Goal: Task Accomplishment & Management: Complete application form

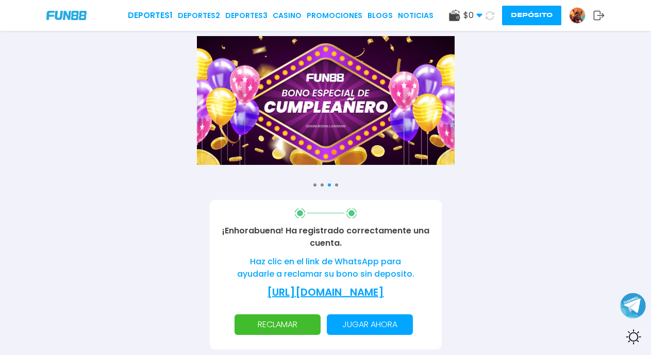
click at [366, 335] on p "Jugar ahora" at bounding box center [370, 324] width 74 height 21
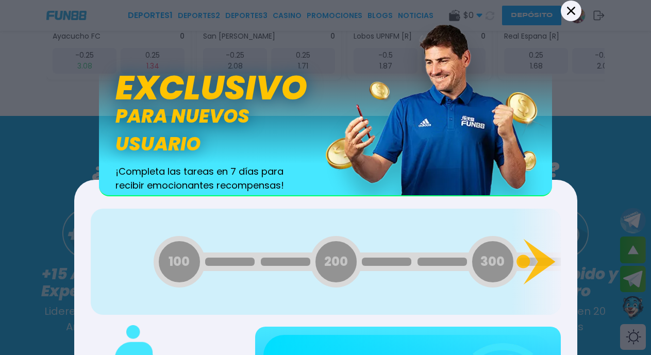
scroll to position [423, 0]
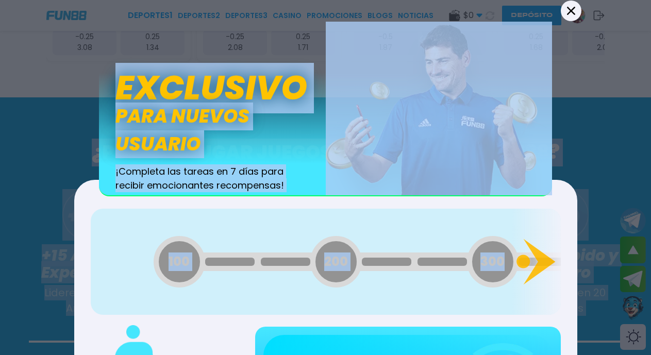
drag, startPoint x: 553, startPoint y: 196, endPoint x: 655, endPoint y: 78, distance: 156.4
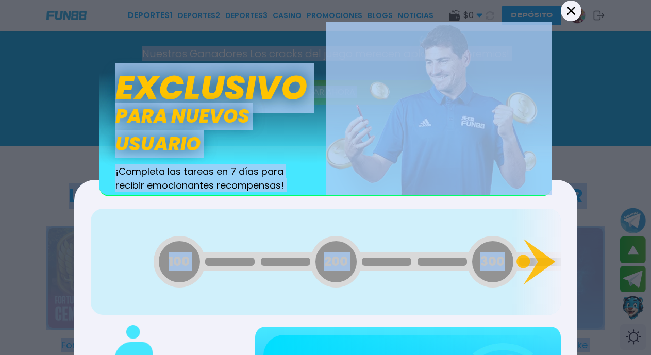
click at [490, 213] on div "100 200 300 400 500 600 700 800 900 1000 1100 1200 1300 1400 1500 1600 1700 180…" at bounding box center [326, 261] width 470 height 106
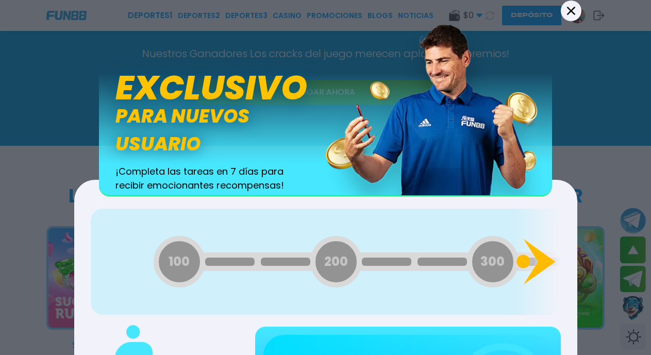
click at [542, 264] on icon at bounding box center [539, 262] width 32 height 46
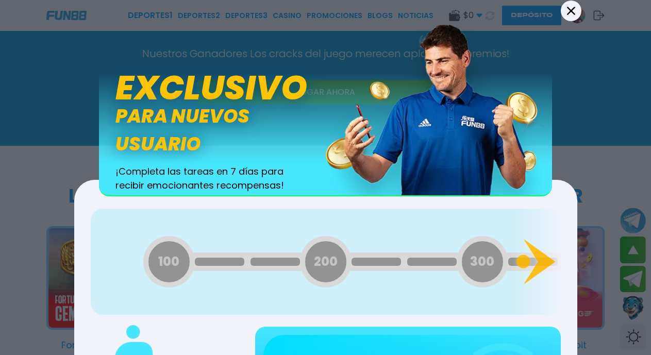
click at [567, 13] on icon at bounding box center [571, 10] width 8 height 8
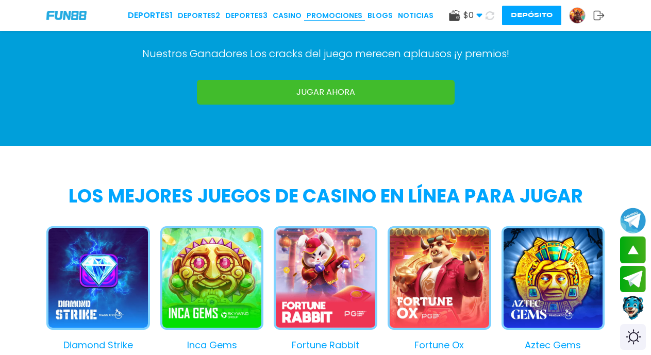
click at [334, 16] on link "Promociones" at bounding box center [335, 15] width 56 height 11
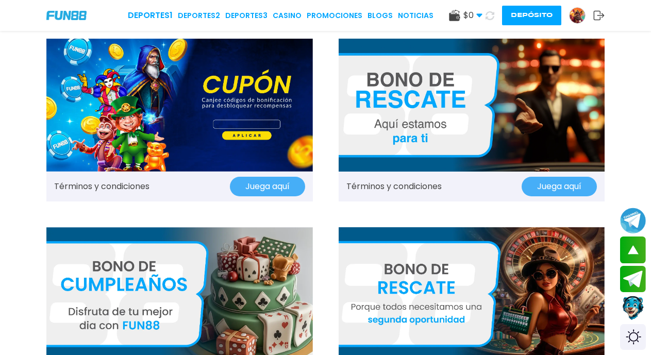
scroll to position [778, 0]
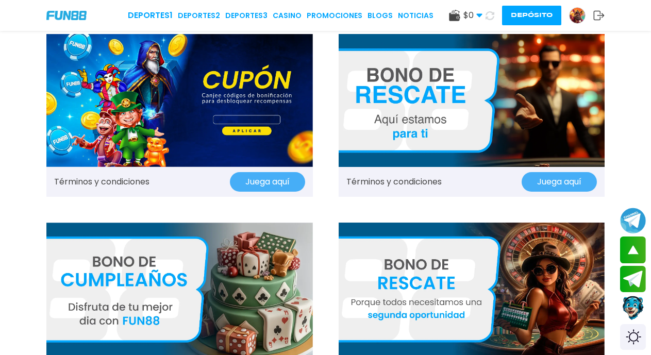
click at [233, 128] on img at bounding box center [179, 100] width 267 height 133
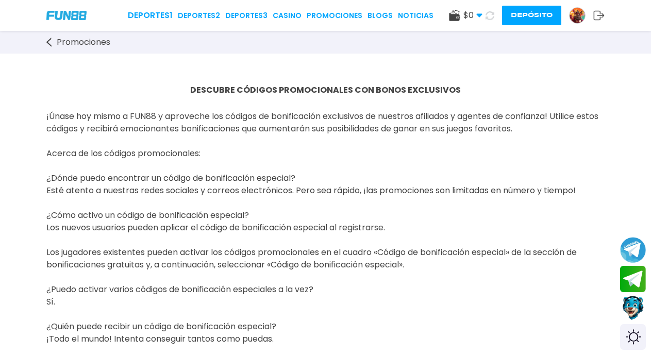
click at [456, 19] on use at bounding box center [454, 15] width 11 height 11
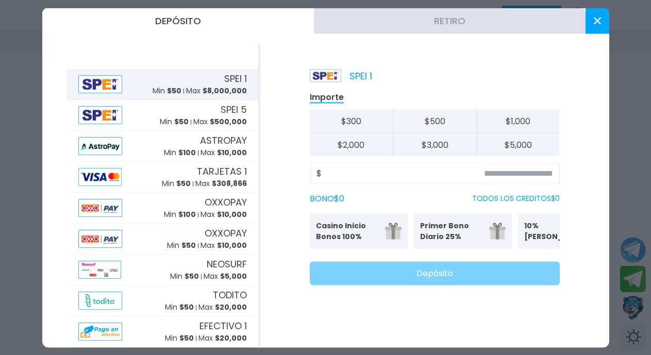
click at [593, 25] on button at bounding box center [598, 21] width 24 height 26
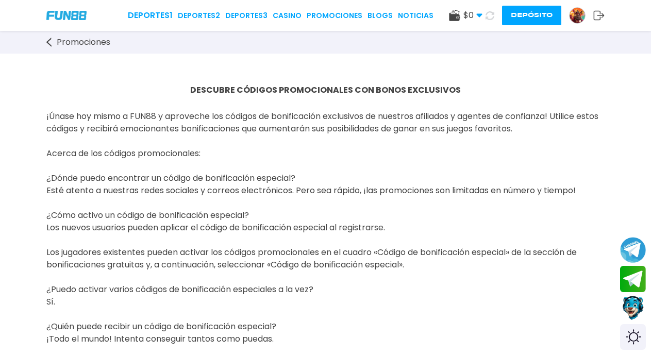
click at [577, 18] on img at bounding box center [577, 15] width 15 height 15
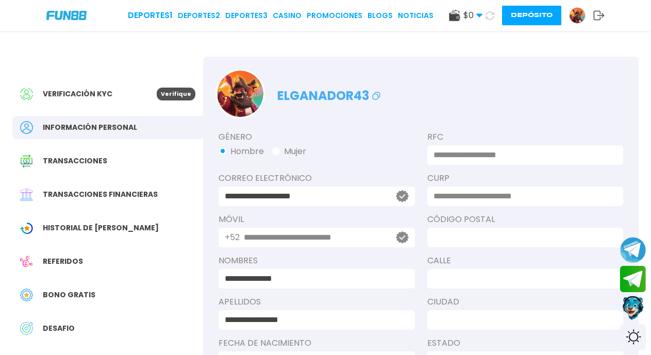
click at [175, 94] on p "Verifique" at bounding box center [176, 94] width 39 height 13
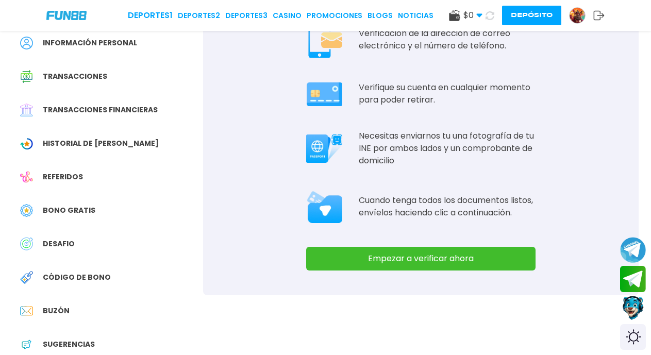
scroll to position [95, 0]
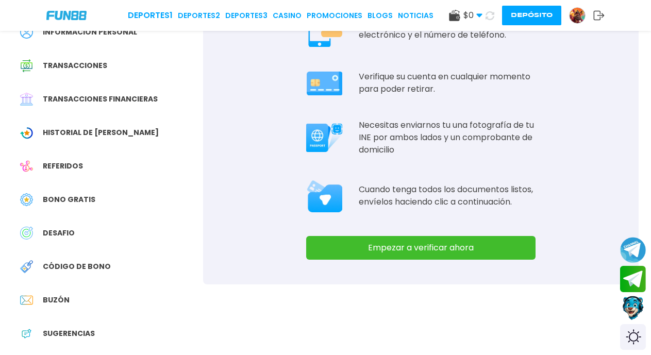
click at [404, 250] on button "Empezar a verificar ahora" at bounding box center [420, 248] width 229 height 24
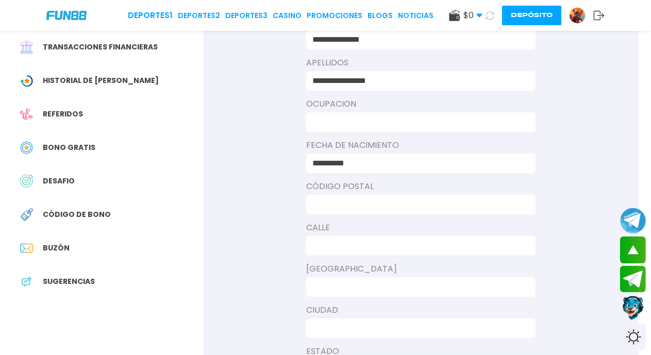
scroll to position [144, 0]
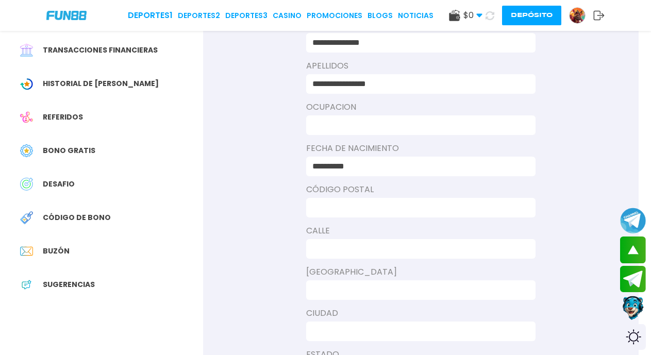
click at [410, 124] on input at bounding box center [417, 125] width 211 height 12
type input "**********"
click at [352, 205] on input at bounding box center [417, 208] width 211 height 12
type input "*****"
click at [338, 246] on input at bounding box center [417, 249] width 211 height 12
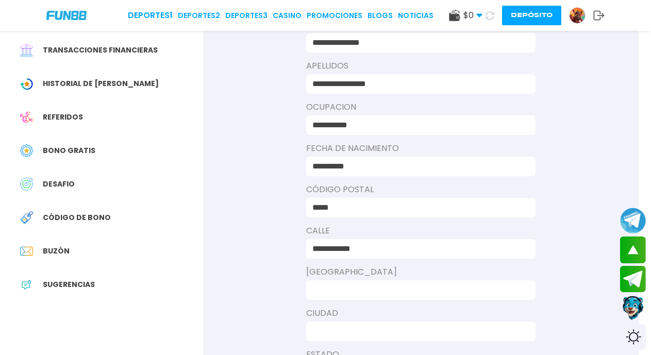
type input "**********"
drag, startPoint x: 332, startPoint y: 280, endPoint x: 325, endPoint y: 295, distance: 15.9
click at [325, 295] on div at bounding box center [420, 290] width 229 height 20
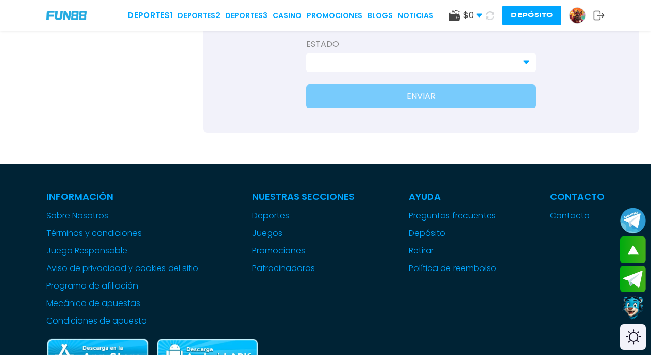
scroll to position [765, 0]
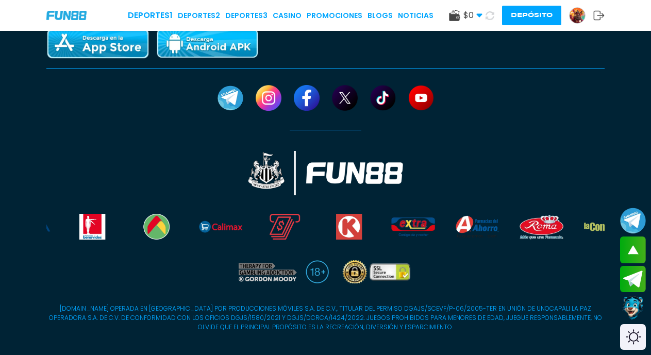
click at [651, 115] on div at bounding box center [325, 143] width 651 height 233
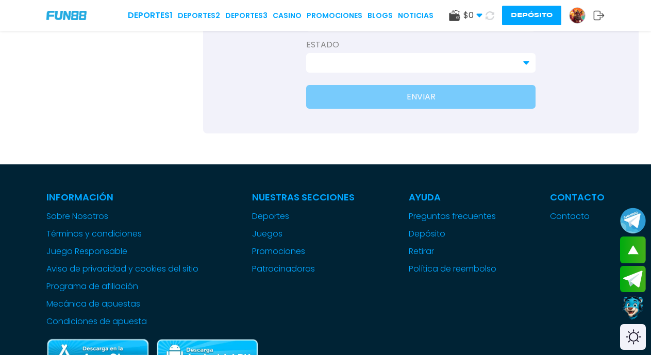
scroll to position [143, 0]
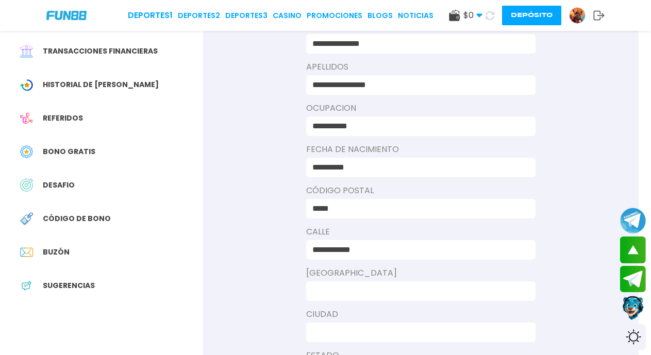
click at [333, 289] on input at bounding box center [417, 291] width 211 height 12
type input "**********"
click at [329, 336] on input at bounding box center [417, 332] width 211 height 12
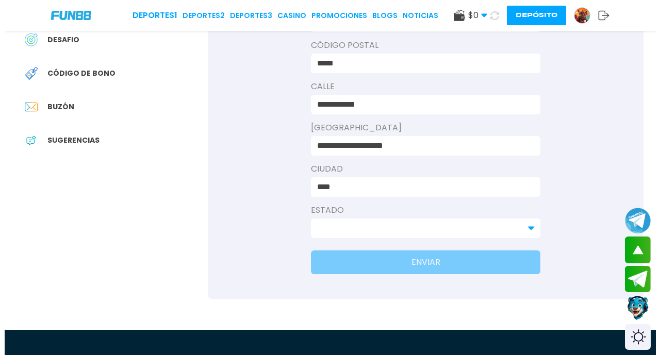
scroll to position [302, 0]
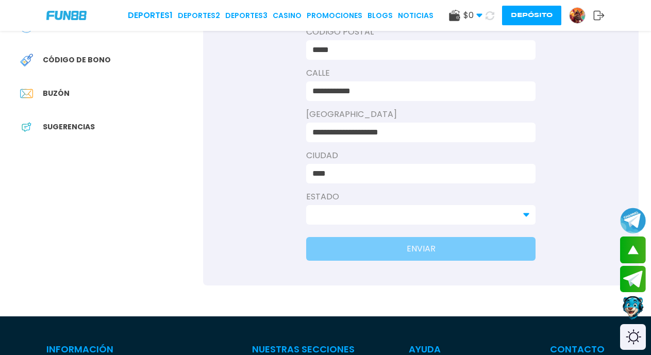
click at [359, 174] on input "****" at bounding box center [417, 174] width 211 height 12
type input "*"
type input "**********"
click at [337, 215] on input at bounding box center [414, 215] width 205 height 12
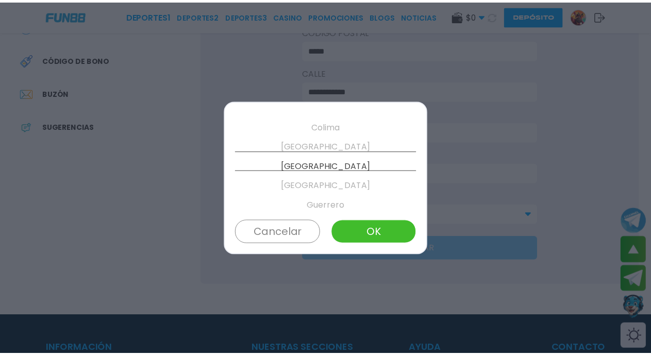
scroll to position [196, 0]
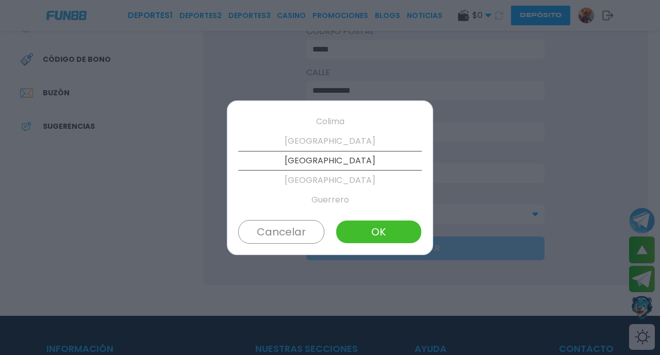
click at [384, 236] on button "OK" at bounding box center [379, 232] width 86 height 24
type input "**********"
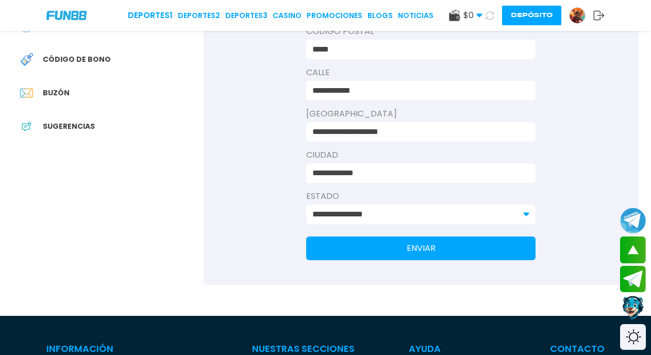
click at [437, 248] on button "ENVIAR" at bounding box center [420, 249] width 229 height 24
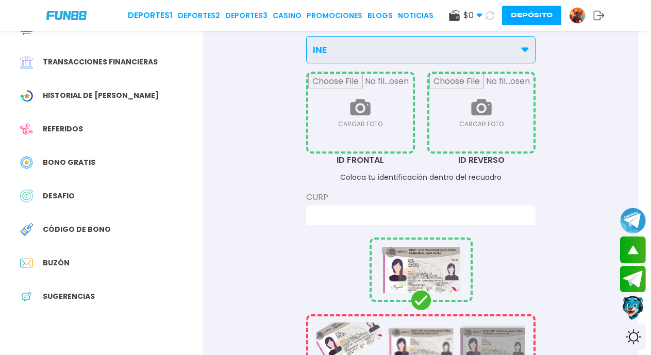
scroll to position [0, 0]
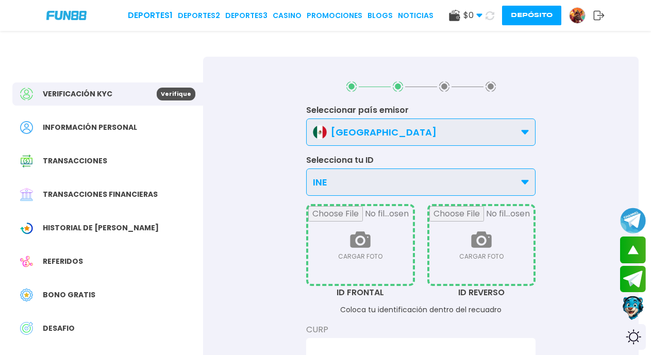
click at [355, 251] on input "file" at bounding box center [360, 245] width 105 height 78
type input "**********"
click at [475, 245] on input "file" at bounding box center [481, 245] width 105 height 78
type input "**********"
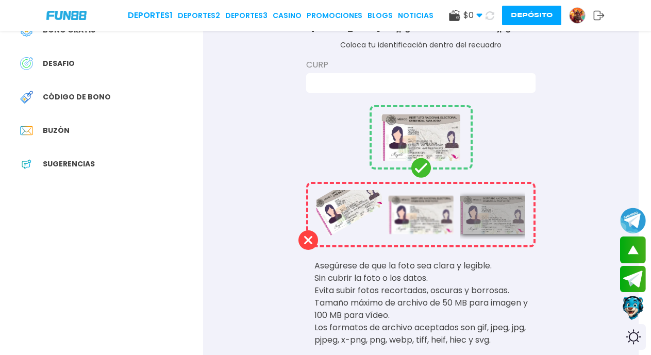
scroll to position [267, 0]
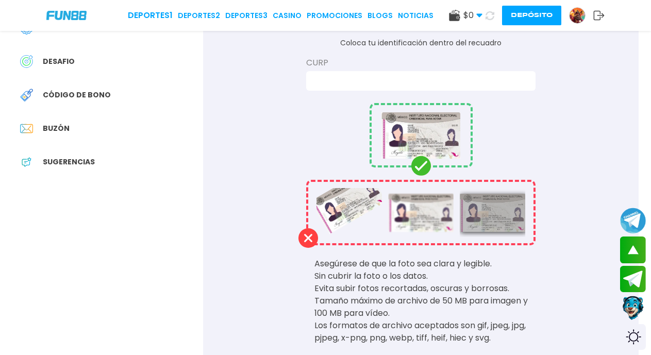
click at [402, 81] on input at bounding box center [417, 81] width 211 height 12
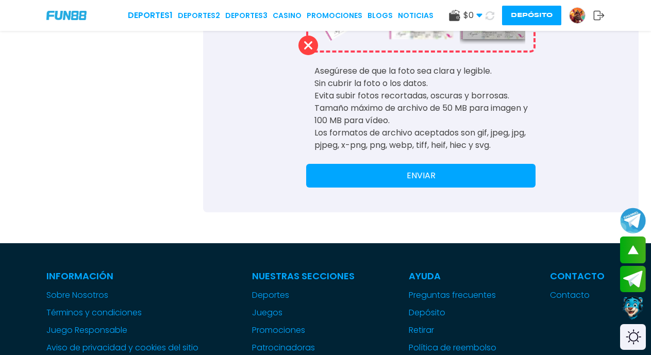
scroll to position [461, 0]
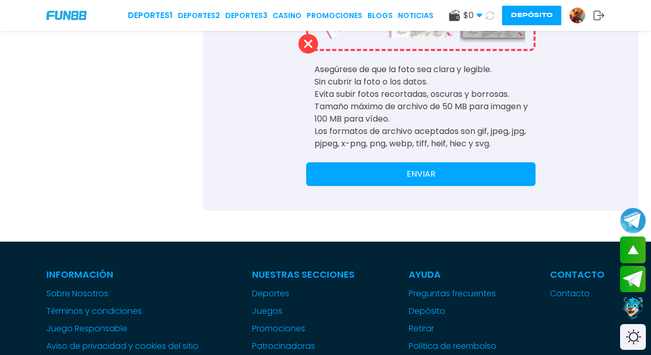
type input "**********"
click at [433, 173] on button "ENVIAR" at bounding box center [420, 174] width 229 height 24
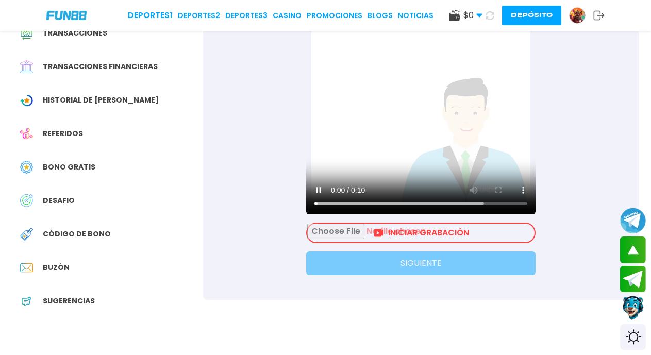
scroll to position [0, 0]
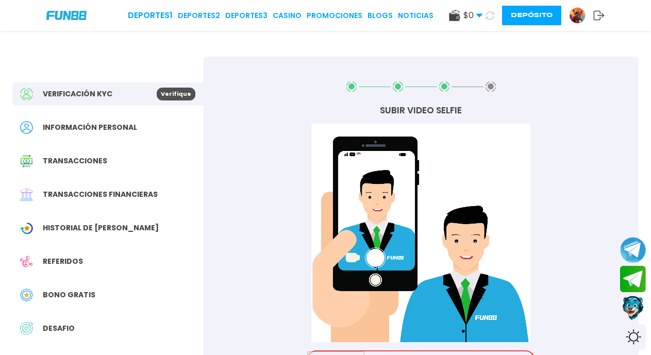
click at [471, 300] on video "Su navegador no soporta la etiqueta de vídeo." at bounding box center [420, 233] width 229 height 219
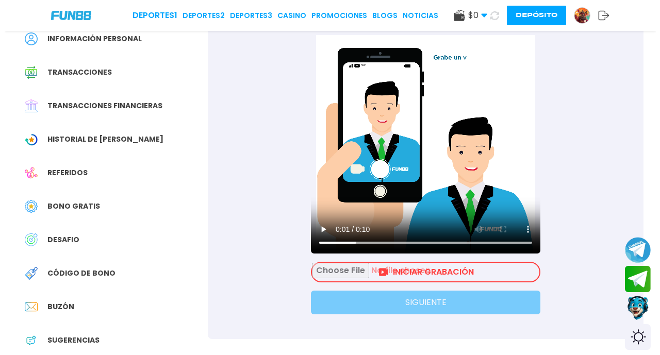
scroll to position [90, 0]
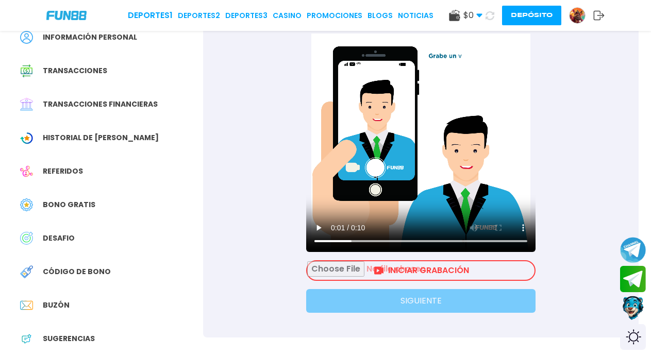
click at [405, 277] on input "file" at bounding box center [420, 270] width 227 height 19
click at [598, 17] on icon at bounding box center [598, 15] width 11 height 10
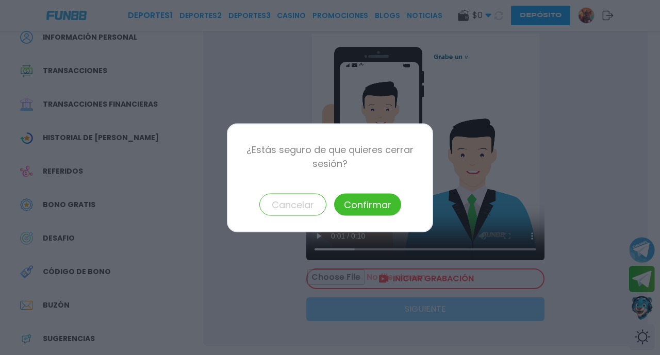
click at [373, 204] on button "Confirmar" at bounding box center [367, 204] width 67 height 22
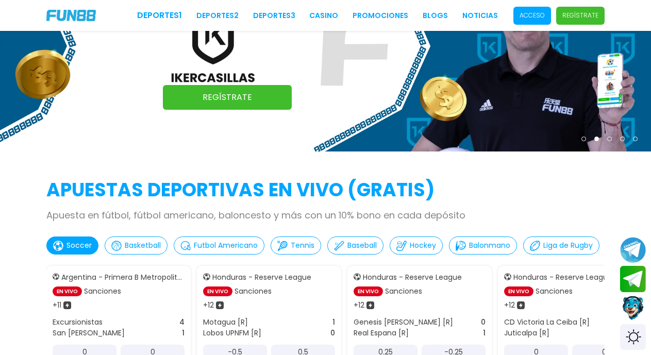
click at [528, 15] on p "Acceso" at bounding box center [532, 15] width 25 height 9
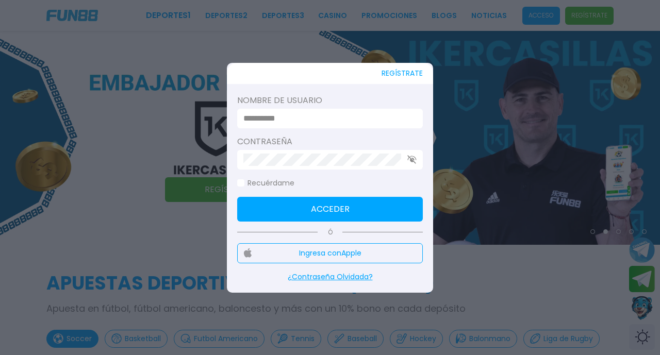
click at [273, 120] on input at bounding box center [326, 118] width 167 height 12
type input "********"
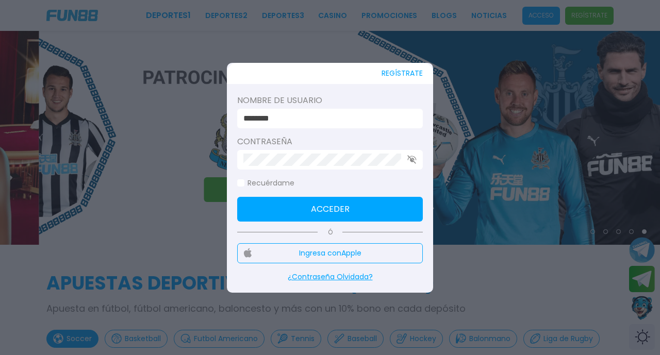
click at [241, 181] on span at bounding box center [240, 182] width 7 height 7
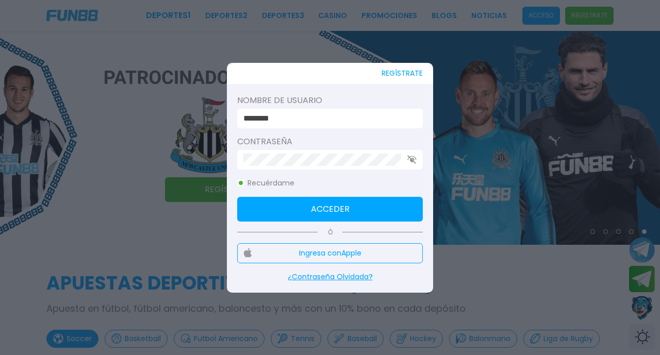
click at [319, 210] on button "Acceder" at bounding box center [330, 209] width 186 height 25
